Goal: Information Seeking & Learning: Learn about a topic

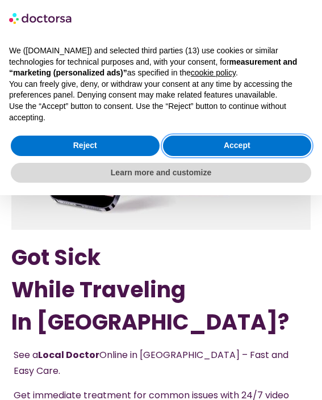
click at [185, 153] on button "Accept" at bounding box center [237, 146] width 149 height 20
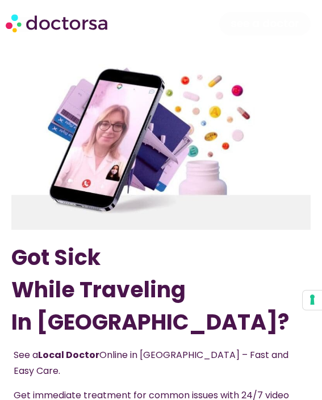
scroll to position [350, 0]
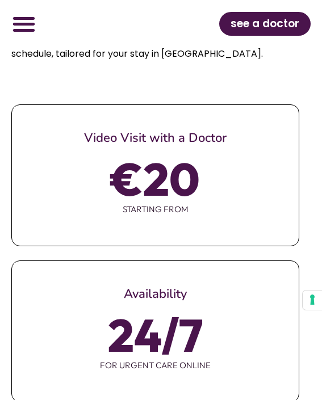
scroll to position [0, 0]
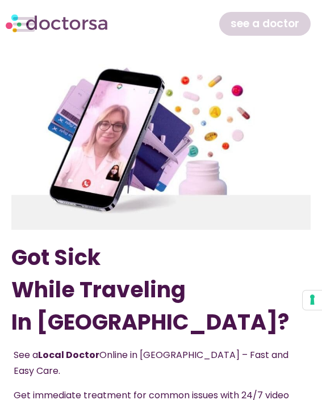
click at [124, 72] on img at bounding box center [160, 147] width 299 height 166
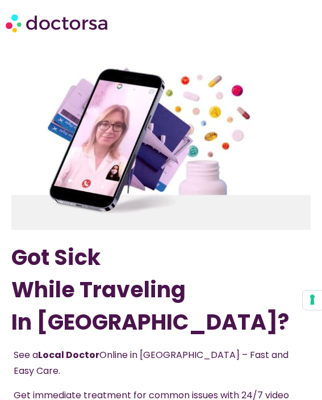
click at [138, 95] on img at bounding box center [160, 147] width 299 height 166
click at [127, 124] on img at bounding box center [160, 147] width 299 height 166
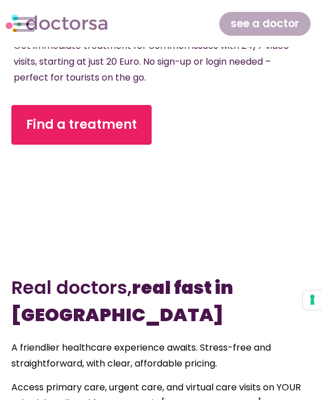
click at [150, 67] on p "Get immediate treatment for common issues with 24/7 video visits, starting at j…" at bounding box center [153, 62] width 279 height 48
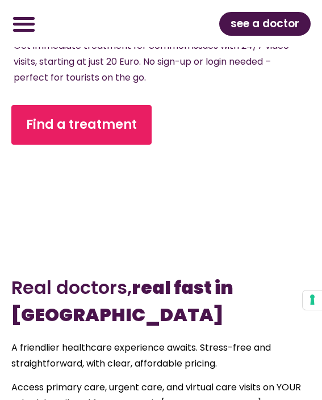
click at [154, 179] on div at bounding box center [161, 208] width 288 height 58
click at [207, 219] on div at bounding box center [161, 208] width 288 height 58
click at [172, 123] on div "Find a treatment" at bounding box center [160, 125] width 299 height 40
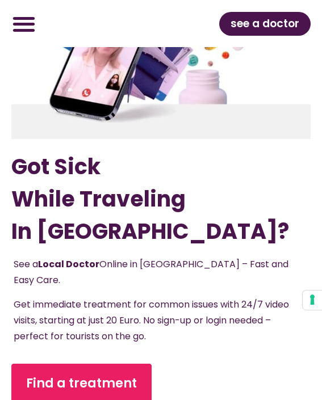
scroll to position [0, 0]
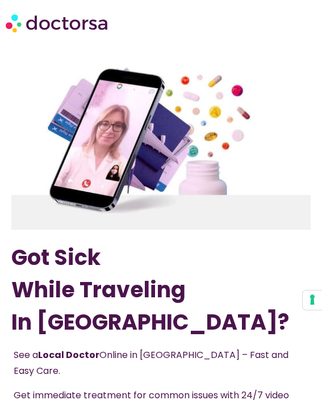
click at [174, 126] on img at bounding box center [160, 147] width 299 height 166
click at [166, 229] on img at bounding box center [160, 147] width 299 height 166
click at [204, 202] on img at bounding box center [160, 147] width 299 height 166
click at [142, 207] on img at bounding box center [160, 147] width 299 height 166
click at [175, 69] on img at bounding box center [160, 147] width 299 height 166
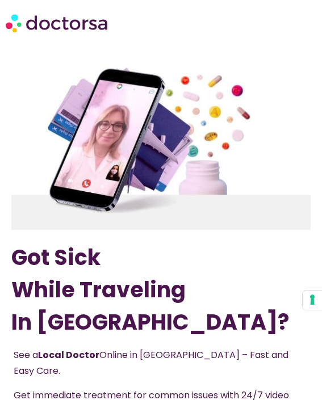
click at [121, 198] on img at bounding box center [160, 147] width 299 height 166
click at [177, 87] on img at bounding box center [160, 147] width 299 height 166
click at [157, 119] on img at bounding box center [160, 147] width 299 height 166
click at [118, 66] on img at bounding box center [160, 147] width 299 height 166
click at [134, 124] on img at bounding box center [160, 147] width 299 height 166
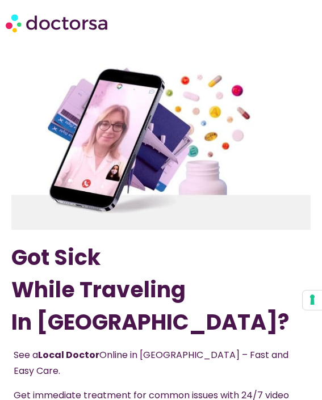
click at [185, 175] on img at bounding box center [160, 147] width 299 height 166
click at [213, 92] on img at bounding box center [160, 147] width 299 height 166
click at [184, 114] on img at bounding box center [160, 147] width 299 height 166
click at [148, 208] on img at bounding box center [160, 147] width 299 height 166
click at [209, 162] on div "Got Sick While Traveling In [GEOGRAPHIC_DATA]? See a Local Doctor Online in [GE…" at bounding box center [161, 281] width 311 height 447
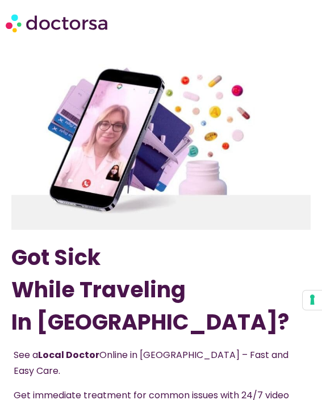
click at [146, 111] on img at bounding box center [160, 147] width 299 height 166
click at [127, 171] on img at bounding box center [160, 147] width 299 height 166
click at [194, 186] on img at bounding box center [160, 147] width 299 height 166
click at [134, 114] on img at bounding box center [160, 147] width 299 height 166
click at [170, 170] on img at bounding box center [160, 147] width 299 height 166
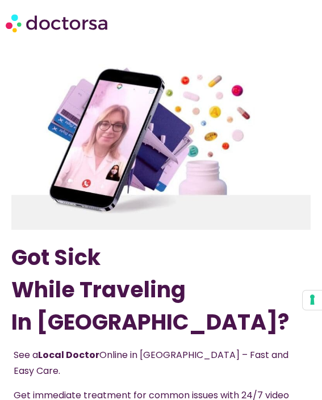
click at [201, 70] on img at bounding box center [160, 147] width 299 height 166
click at [129, 187] on img at bounding box center [160, 147] width 299 height 166
click at [173, 227] on img at bounding box center [160, 147] width 299 height 166
click at [201, 207] on img at bounding box center [160, 147] width 299 height 166
click at [197, 242] on h1 "Got Sick While Traveling In [GEOGRAPHIC_DATA]?" at bounding box center [160, 289] width 299 height 97
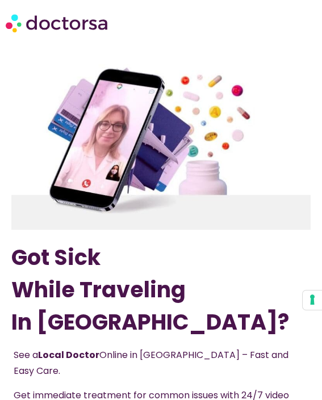
click at [170, 148] on img at bounding box center [160, 147] width 299 height 166
click at [128, 181] on img at bounding box center [160, 147] width 299 height 166
click at [145, 109] on img at bounding box center [160, 147] width 299 height 166
click at [128, 141] on img at bounding box center [160, 147] width 299 height 166
click at [207, 75] on img at bounding box center [160, 147] width 299 height 166
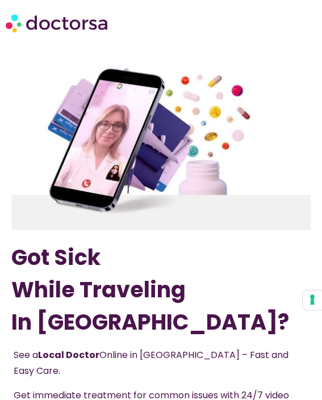
click at [141, 223] on img at bounding box center [160, 147] width 299 height 166
click at [166, 140] on img at bounding box center [160, 147] width 299 height 166
click at [130, 100] on img at bounding box center [160, 147] width 299 height 166
click at [165, 131] on img at bounding box center [160, 147] width 299 height 166
click at [136, 79] on img at bounding box center [160, 147] width 299 height 166
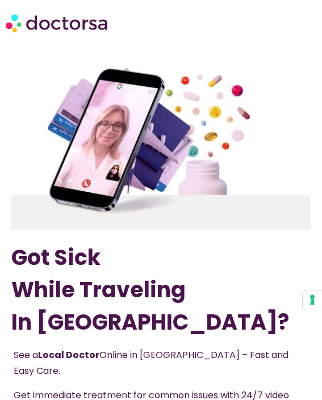
click at [176, 131] on img at bounding box center [160, 147] width 299 height 166
click at [151, 90] on img at bounding box center [160, 147] width 299 height 166
click at [123, 99] on img at bounding box center [160, 147] width 299 height 166
click at [118, 233] on div "Got Sick While Traveling In [GEOGRAPHIC_DATA]? See a Local Doctor Online in [GE…" at bounding box center [161, 281] width 311 height 447
click at [130, 140] on img at bounding box center [160, 147] width 299 height 166
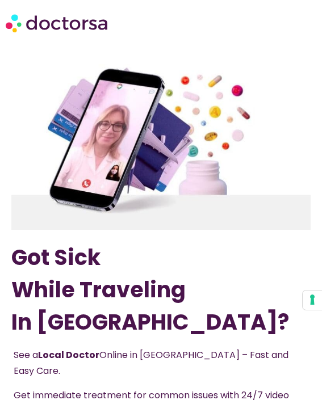
click at [213, 197] on img at bounding box center [160, 147] width 299 height 166
click at [174, 133] on img at bounding box center [160, 147] width 299 height 166
click at [125, 83] on img at bounding box center [160, 147] width 299 height 166
click at [152, 116] on img at bounding box center [160, 147] width 299 height 166
click at [120, 135] on img at bounding box center [160, 147] width 299 height 166
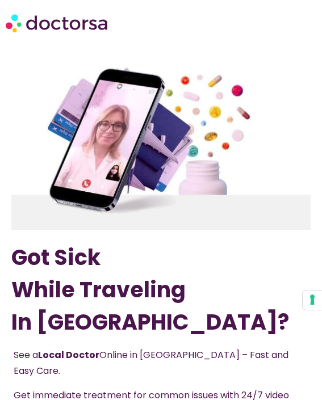
click at [185, 220] on img at bounding box center [160, 147] width 299 height 166
click at [120, 241] on div "Got Sick While Traveling In [GEOGRAPHIC_DATA]? See a Local Doctor Online in [GE…" at bounding box center [161, 281] width 311 height 447
click at [166, 217] on img at bounding box center [160, 147] width 299 height 166
click at [150, 104] on img at bounding box center [160, 147] width 299 height 166
click at [139, 77] on img at bounding box center [160, 147] width 299 height 166
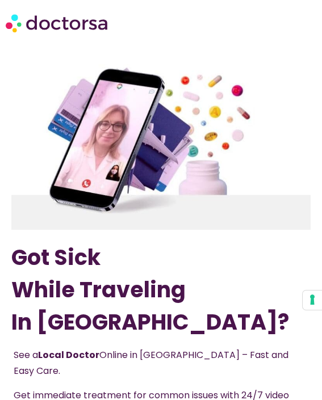
click at [144, 166] on img at bounding box center [160, 147] width 299 height 166
click at [211, 143] on img at bounding box center [160, 147] width 299 height 166
click at [158, 149] on img at bounding box center [160, 147] width 299 height 166
click at [164, 188] on img at bounding box center [160, 147] width 299 height 166
click at [160, 120] on img at bounding box center [160, 147] width 299 height 166
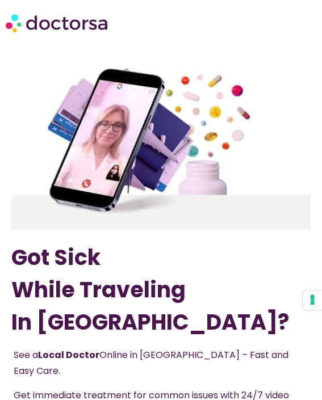
click at [117, 88] on img at bounding box center [160, 147] width 299 height 166
click at [159, 205] on img at bounding box center [160, 147] width 299 height 166
click at [143, 91] on img at bounding box center [160, 147] width 299 height 166
click at [174, 236] on div "Got Sick While Traveling In [GEOGRAPHIC_DATA]? See a Local Doctor Online in [GE…" at bounding box center [161, 281] width 311 height 447
click at [136, 111] on img at bounding box center [160, 147] width 299 height 166
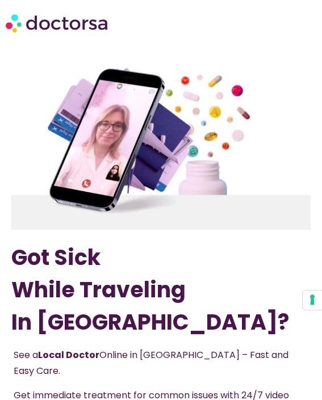
click at [148, 169] on img at bounding box center [160, 147] width 299 height 166
click at [190, 163] on img at bounding box center [160, 147] width 299 height 166
click at [212, 152] on img at bounding box center [160, 147] width 299 height 166
click at [143, 204] on img at bounding box center [160, 147] width 299 height 166
click at [199, 223] on img at bounding box center [160, 147] width 299 height 166
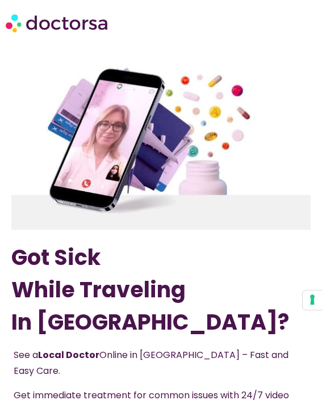
click at [186, 162] on img at bounding box center [160, 147] width 299 height 166
click at [188, 239] on div "Got Sick While Traveling In [GEOGRAPHIC_DATA]? See a Local Doctor Online in [GE…" at bounding box center [161, 281] width 311 height 447
click at [122, 181] on img at bounding box center [160, 147] width 299 height 166
